Goal: Task Accomplishment & Management: Complete application form

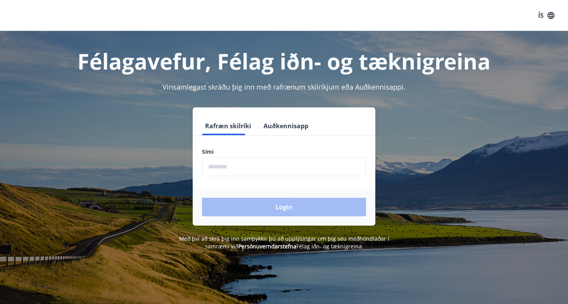
click at [220, 165] on input "phone" at bounding box center [284, 166] width 164 height 19
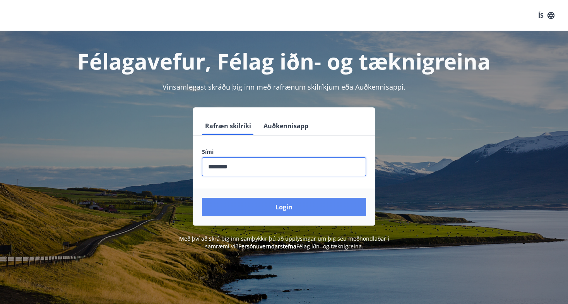
type input "********"
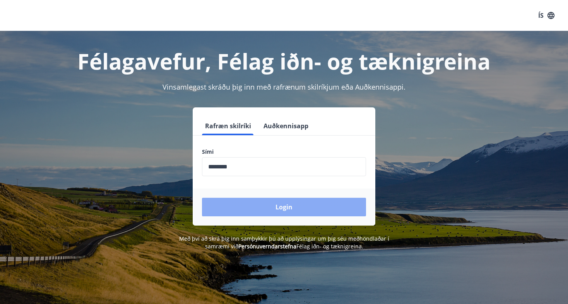
click at [241, 212] on button "Login" at bounding box center [284, 207] width 164 height 19
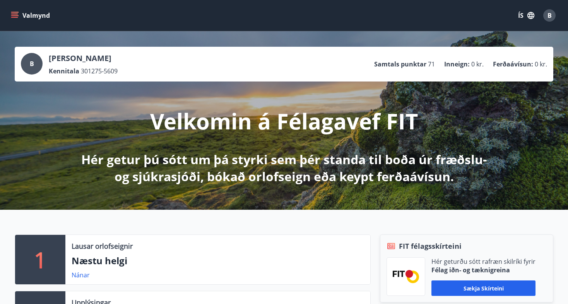
click at [18, 16] on icon "menu" at bounding box center [15, 15] width 9 height 1
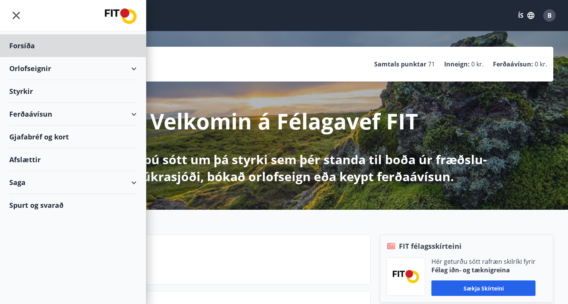
click at [25, 96] on div "Styrkir" at bounding box center [72, 91] width 127 height 23
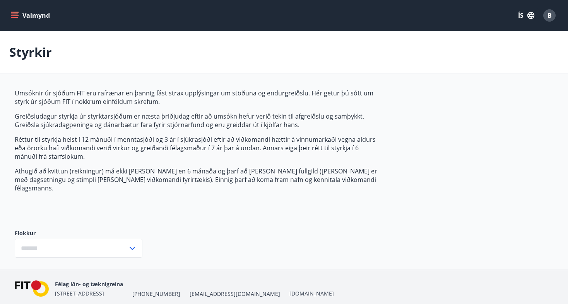
type input "***"
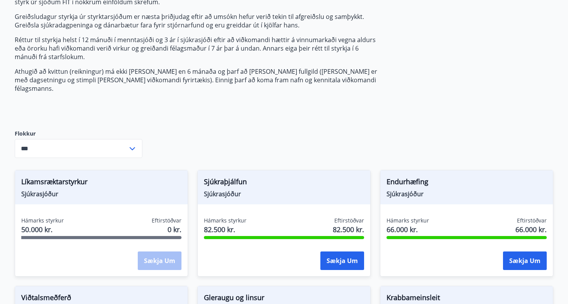
scroll to position [204, 0]
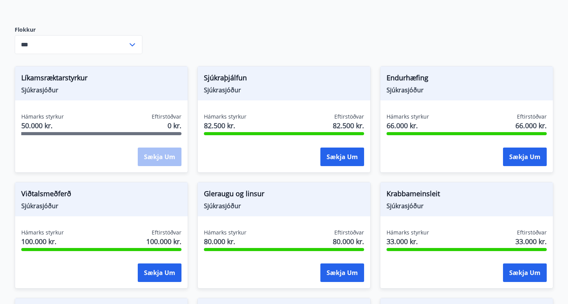
click at [146, 139] on div "Hámarks styrkur 50.000 kr. Eftirstöðvar 0 kr. Sækja um" at bounding box center [101, 141] width 172 height 56
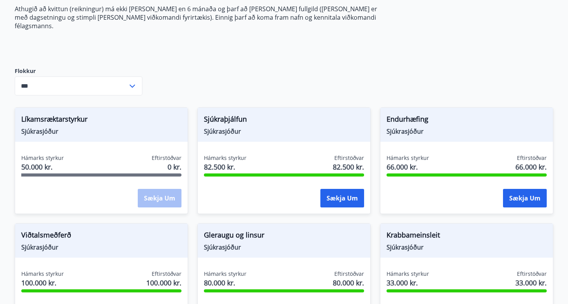
scroll to position [157, 0]
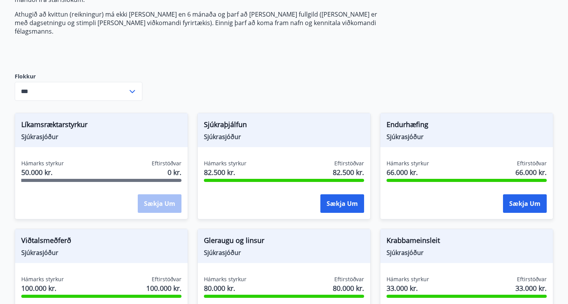
click at [147, 119] on span "Líkamsræktarstyrkur" at bounding box center [101, 125] width 160 height 13
click at [90, 140] on div "Líkamsræktarstyrkur Sjúkrasjóður Hámarks styrkur 50.000 kr. Eftirstöðvar 0 kr. …" at bounding box center [101, 166] width 173 height 107
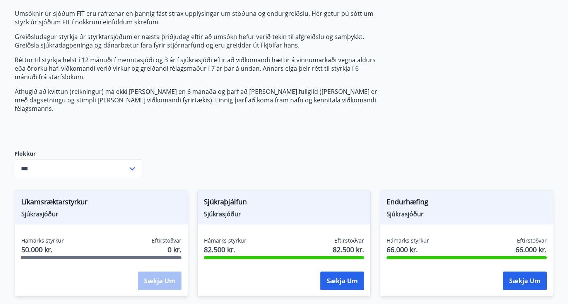
scroll to position [78, 0]
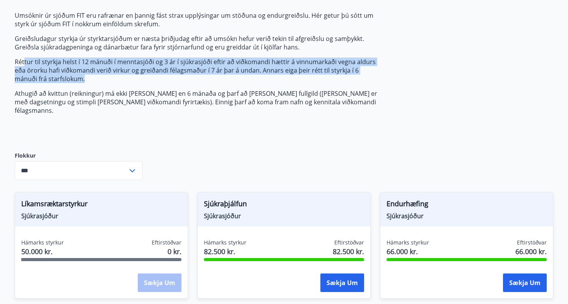
drag, startPoint x: 24, startPoint y: 63, endPoint x: 118, endPoint y: 77, distance: 95.8
click at [118, 77] on p "Réttur til styrkja helst í 12 mánuði í menntasjóði og 3 ár í sjúkrasjóði eftir …" at bounding box center [197, 71] width 365 height 26
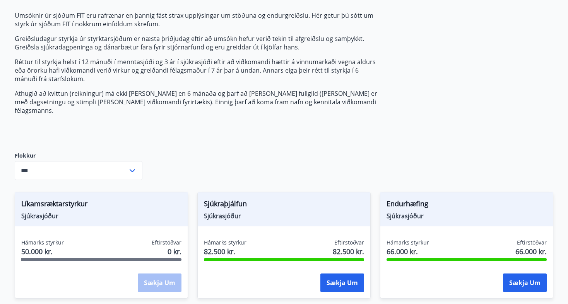
click at [118, 77] on p "Réttur til styrkja helst í 12 mánuði í menntasjóði og 3 ár í sjúkrasjóði eftir …" at bounding box center [197, 71] width 365 height 26
drag, startPoint x: 73, startPoint y: 61, endPoint x: 129, endPoint y: 60, distance: 56.1
click at [129, 60] on p "Réttur til styrkja helst í 12 mánuði í menntasjóði og 3 ár í sjúkrasjóði eftir …" at bounding box center [197, 71] width 365 height 26
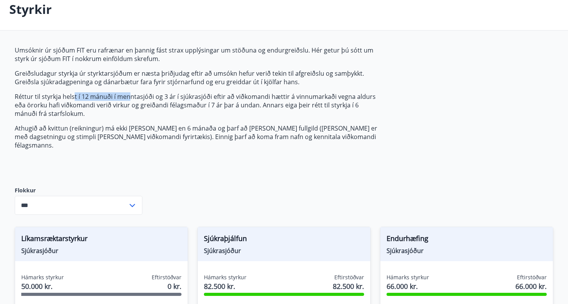
scroll to position [232, 0]
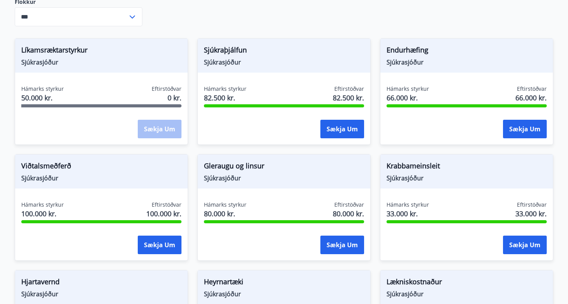
click at [113, 120] on div "Sækja um" at bounding box center [101, 129] width 160 height 19
click at [150, 120] on div "Sækja um" at bounding box center [160, 129] width 44 height 19
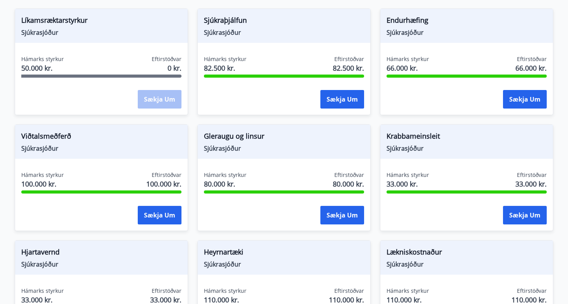
scroll to position [553, 0]
